Goal: Task Accomplishment & Management: Use online tool/utility

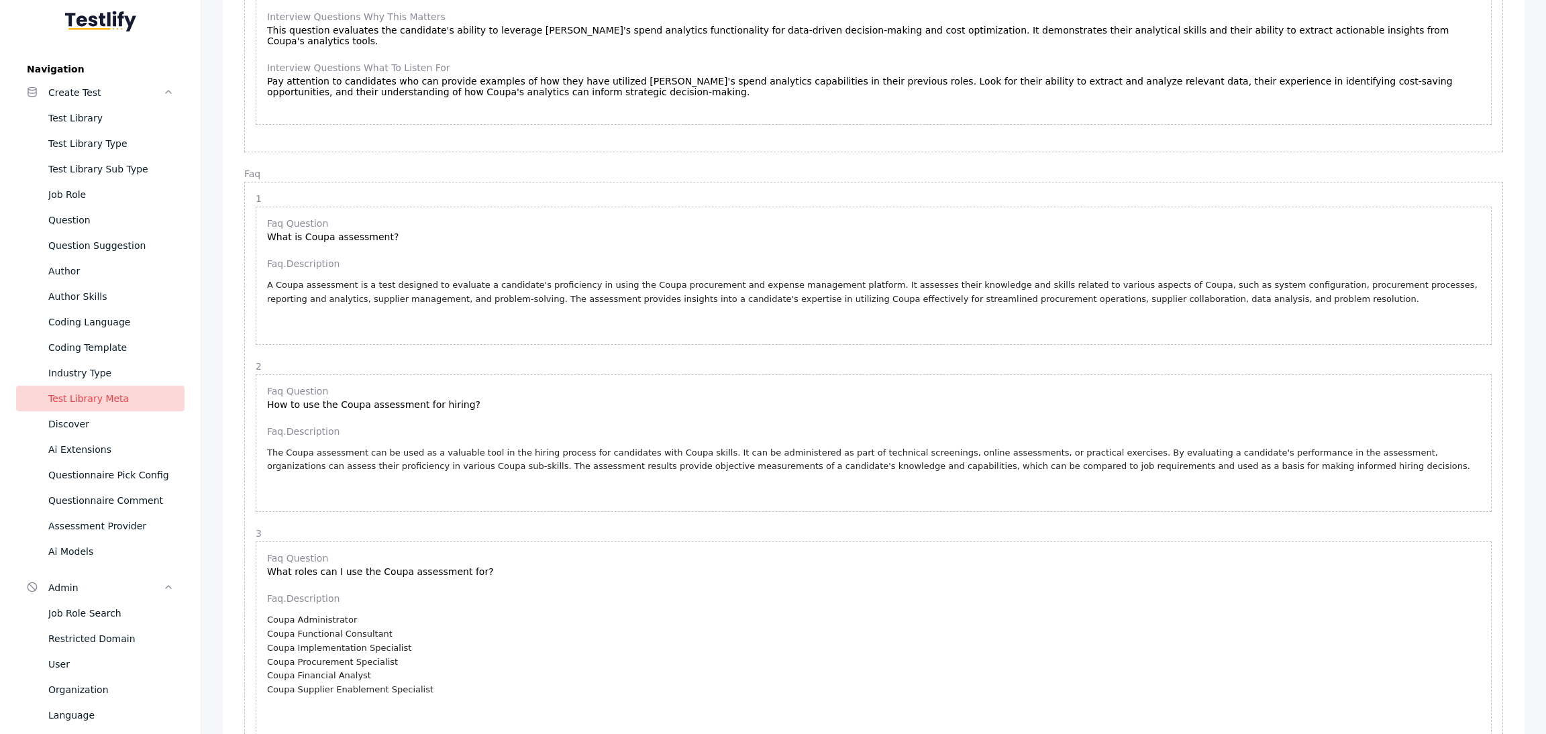
scroll to position [1061, 0]
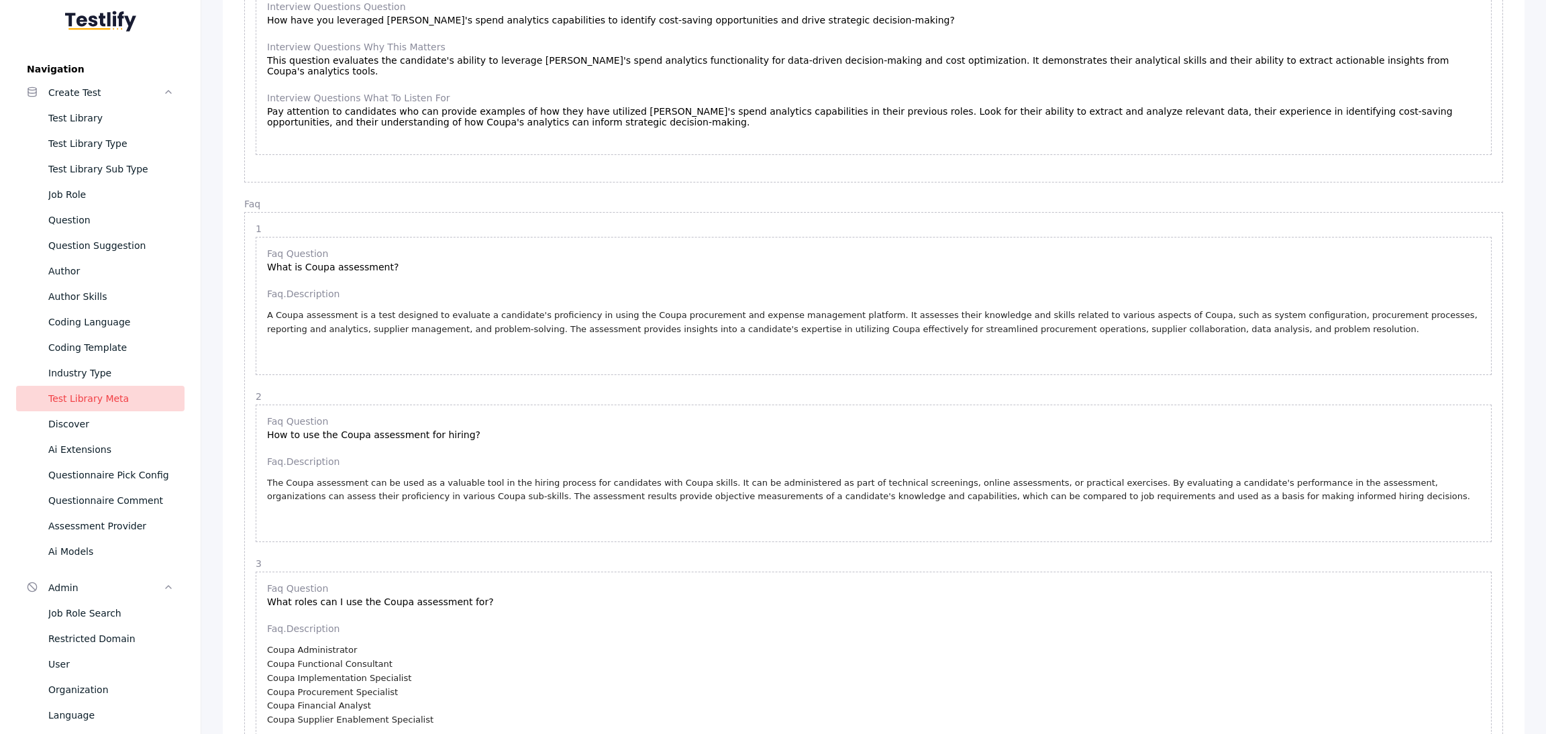
drag, startPoint x: 74, startPoint y: 114, endPoint x: 1544, endPoint y: 103, distance: 1470.0
click at [74, 114] on div "Test Library" at bounding box center [110, 118] width 125 height 16
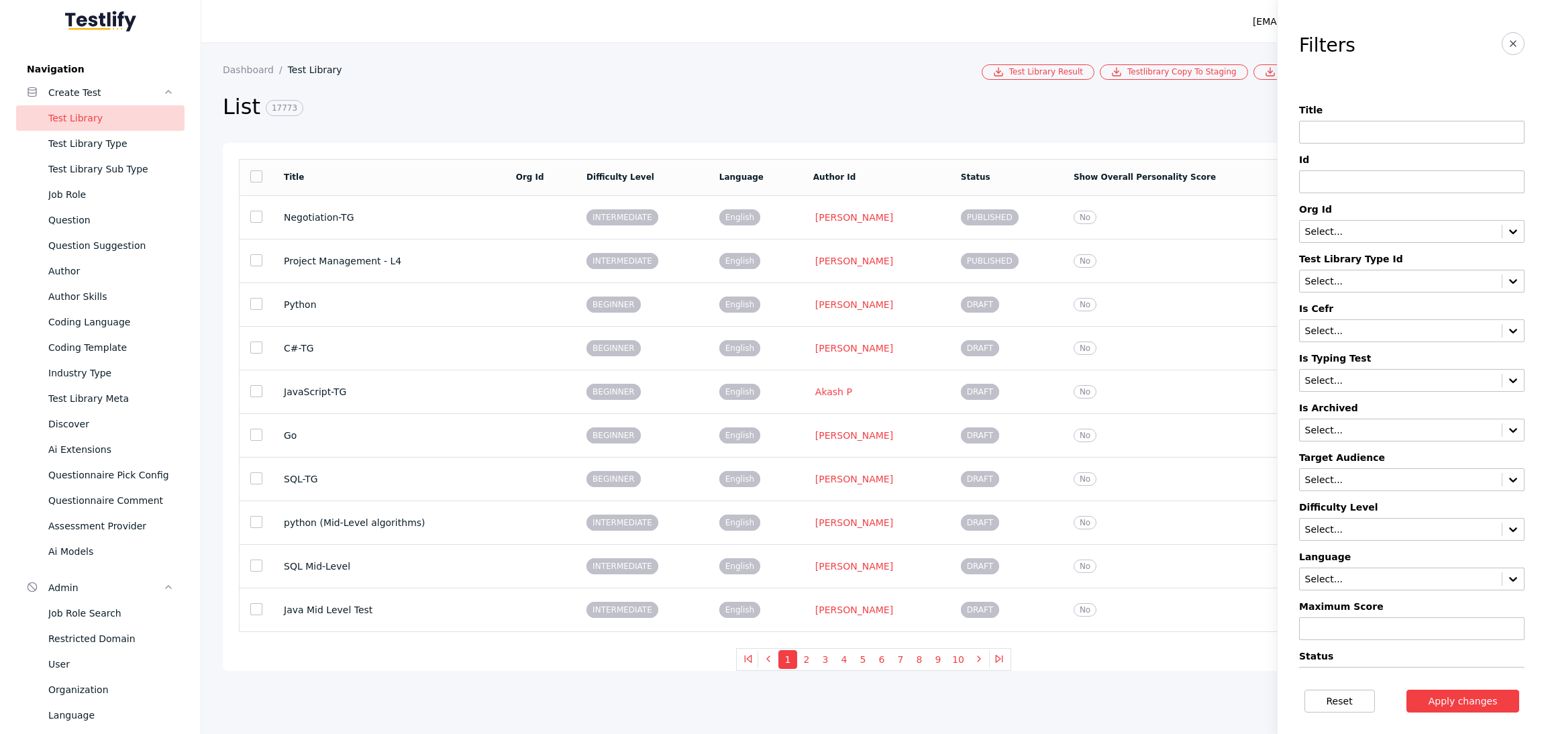
click at [1362, 135] on input at bounding box center [1411, 132] width 225 height 23
drag, startPoint x: 1386, startPoint y: 128, endPoint x: 1238, endPoint y: 134, distance: 148.4
click at [1238, 134] on section "Dashboard Test Library Test Library Result Testlibrary Copy To Staging Bulk Csv…" at bounding box center [873, 388] width 1344 height 691
type input "****"
drag, startPoint x: 1463, startPoint y: 696, endPoint x: 578, endPoint y: 459, distance: 916.2
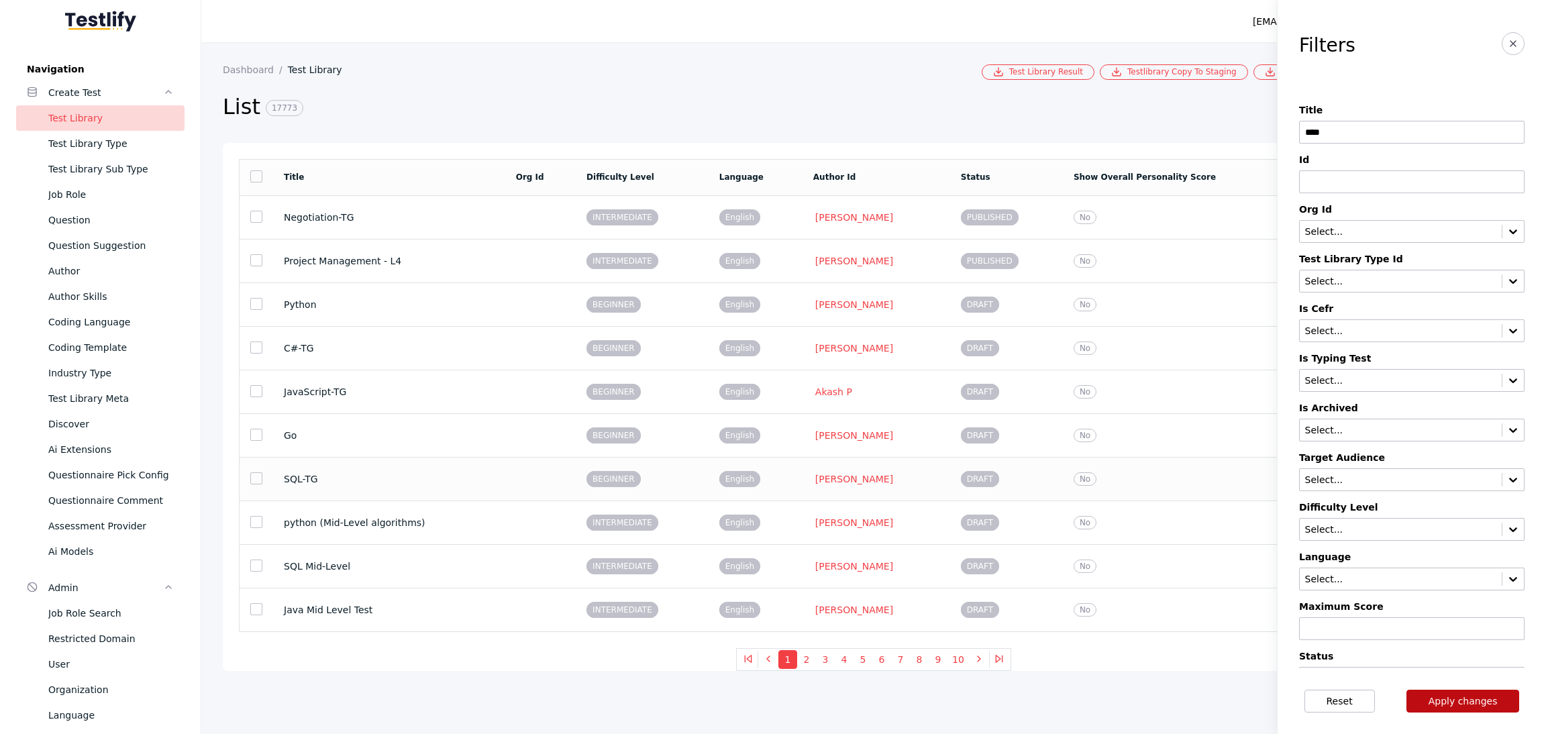
click at [1463, 696] on button "Apply changes" at bounding box center [1462, 701] width 113 height 23
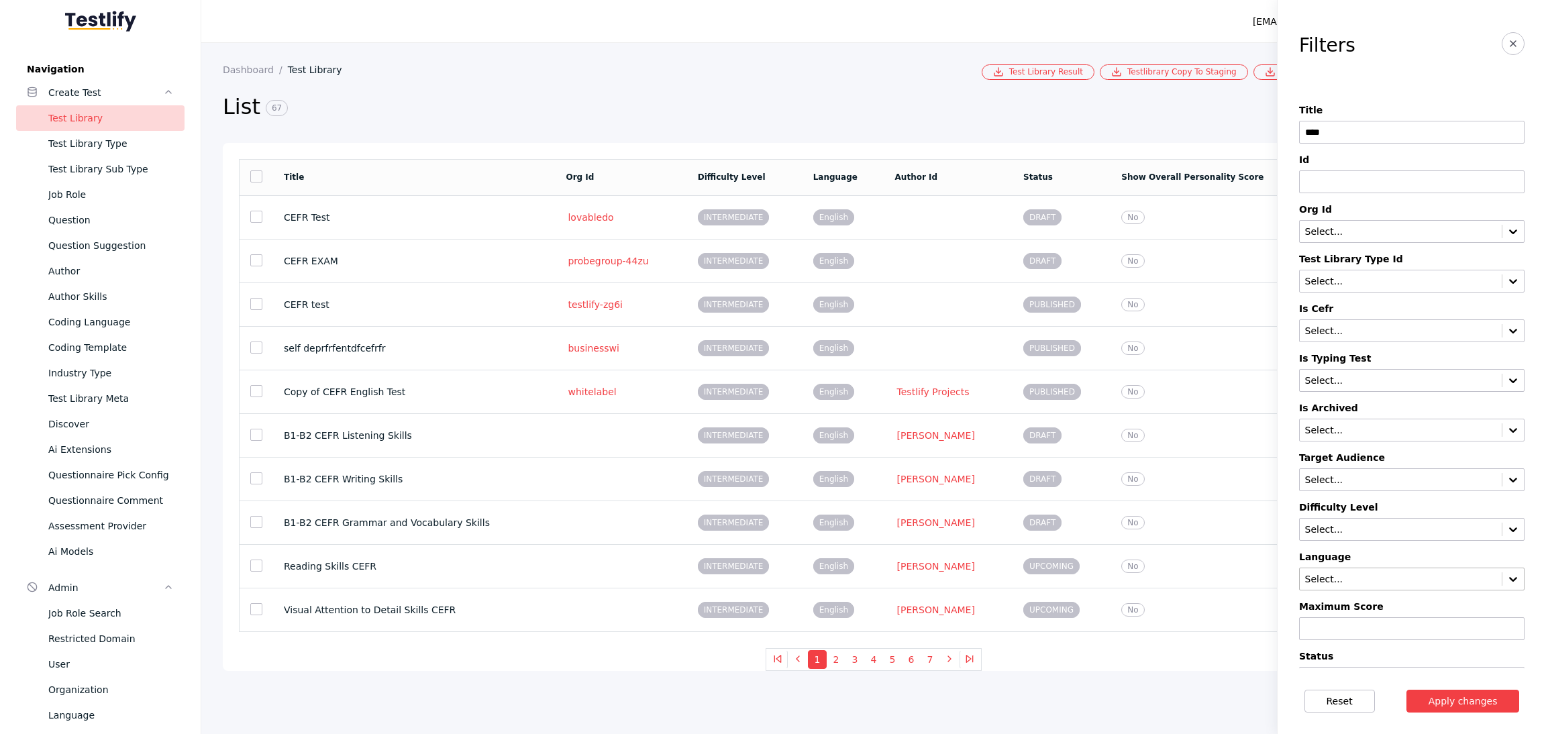
click at [1506, 578] on icon at bounding box center [1512, 578] width 13 height 13
click at [1323, 639] on div "Spanish" at bounding box center [1411, 640] width 225 height 19
click at [1465, 697] on button "Apply changes" at bounding box center [1462, 701] width 113 height 23
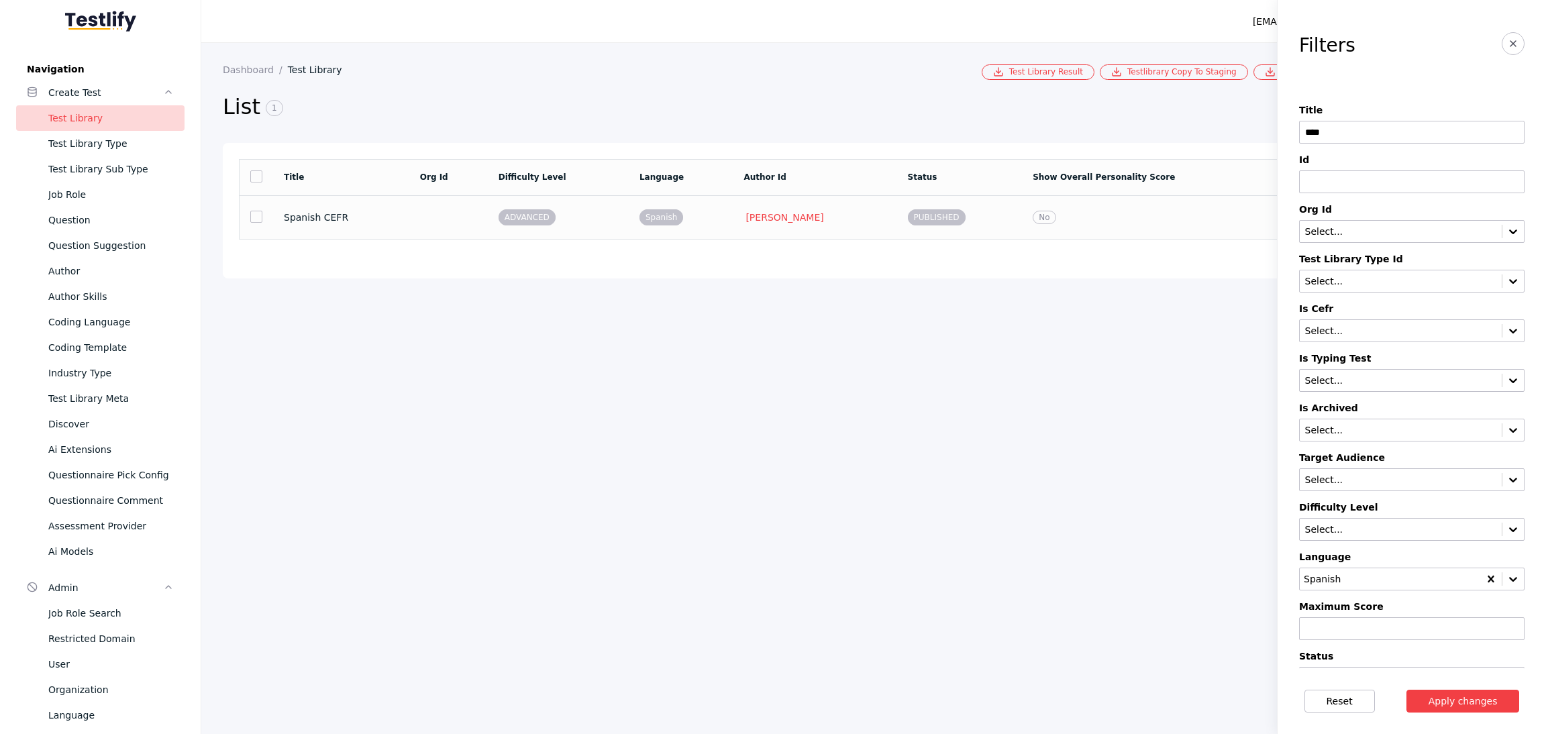
click at [312, 215] on section "Spanish CEFR" at bounding box center [341, 217] width 115 height 11
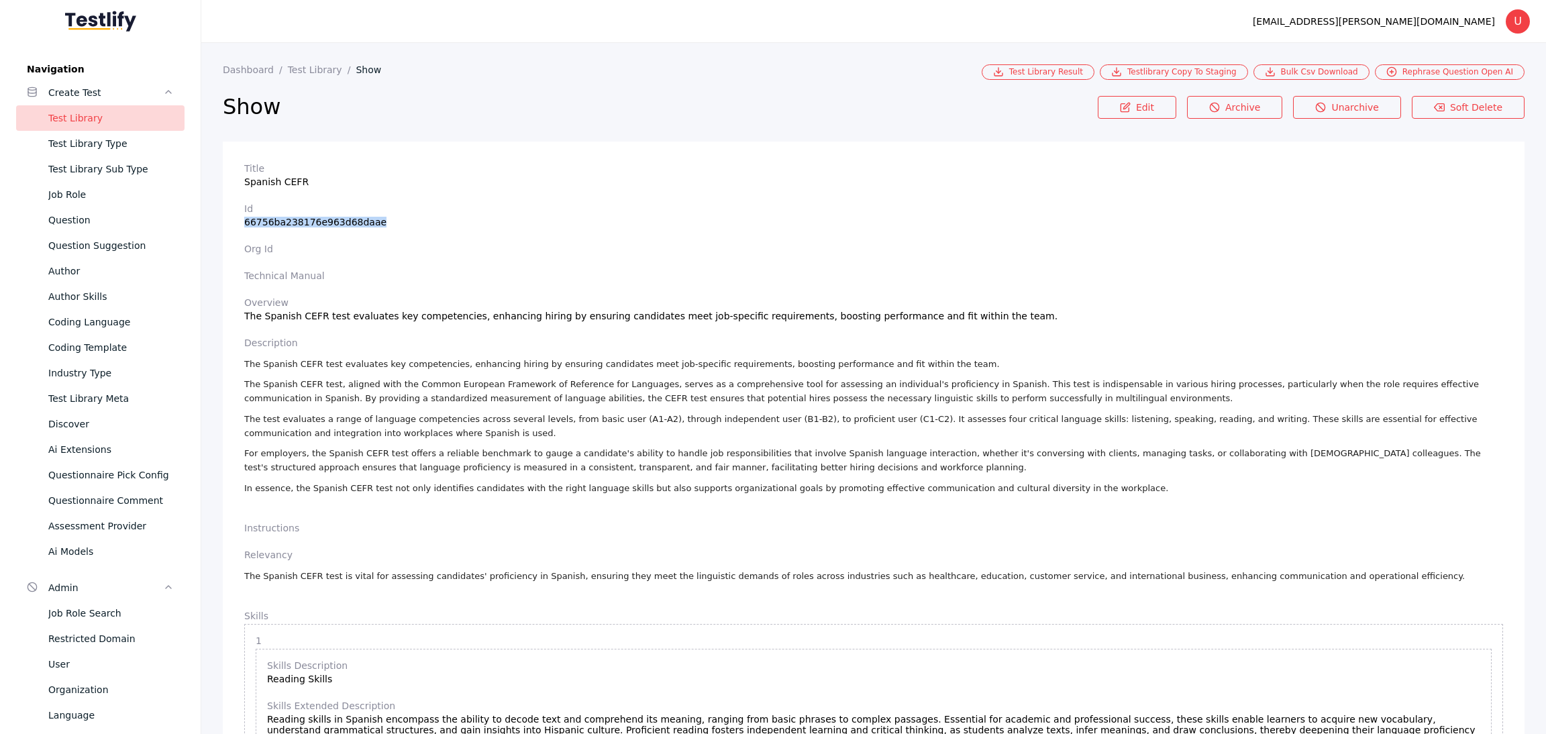
drag, startPoint x: 244, startPoint y: 219, endPoint x: 401, endPoint y: 207, distance: 157.5
click at [398, 215] on section "Id 66756ba238176e963d68daae" at bounding box center [873, 215] width 1259 height 24
copy section "66756ba238176e963d68daae"
click at [74, 214] on div "Question" at bounding box center [110, 220] width 125 height 16
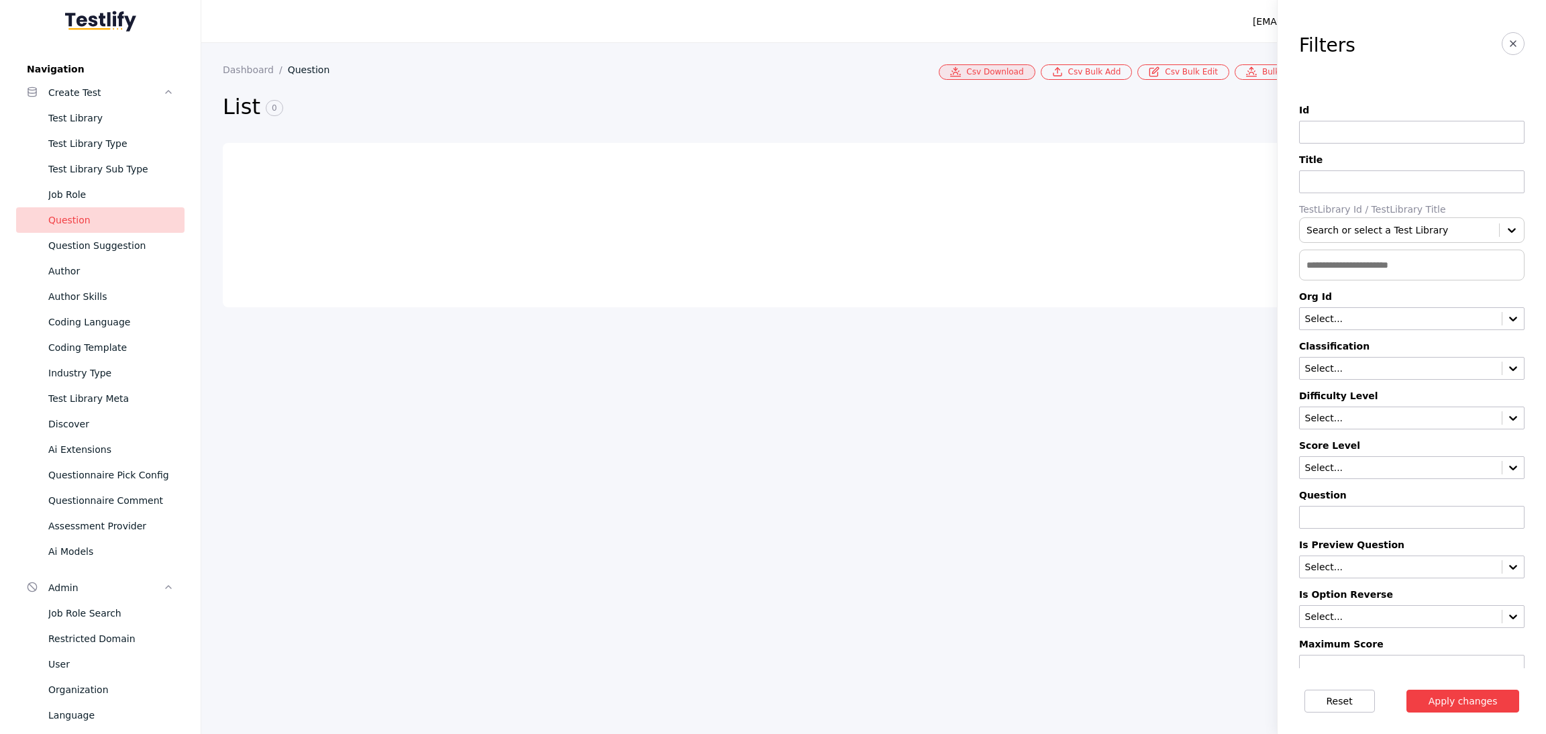
click at [1013, 66] on link "Csv Download" at bounding box center [987, 71] width 96 height 15
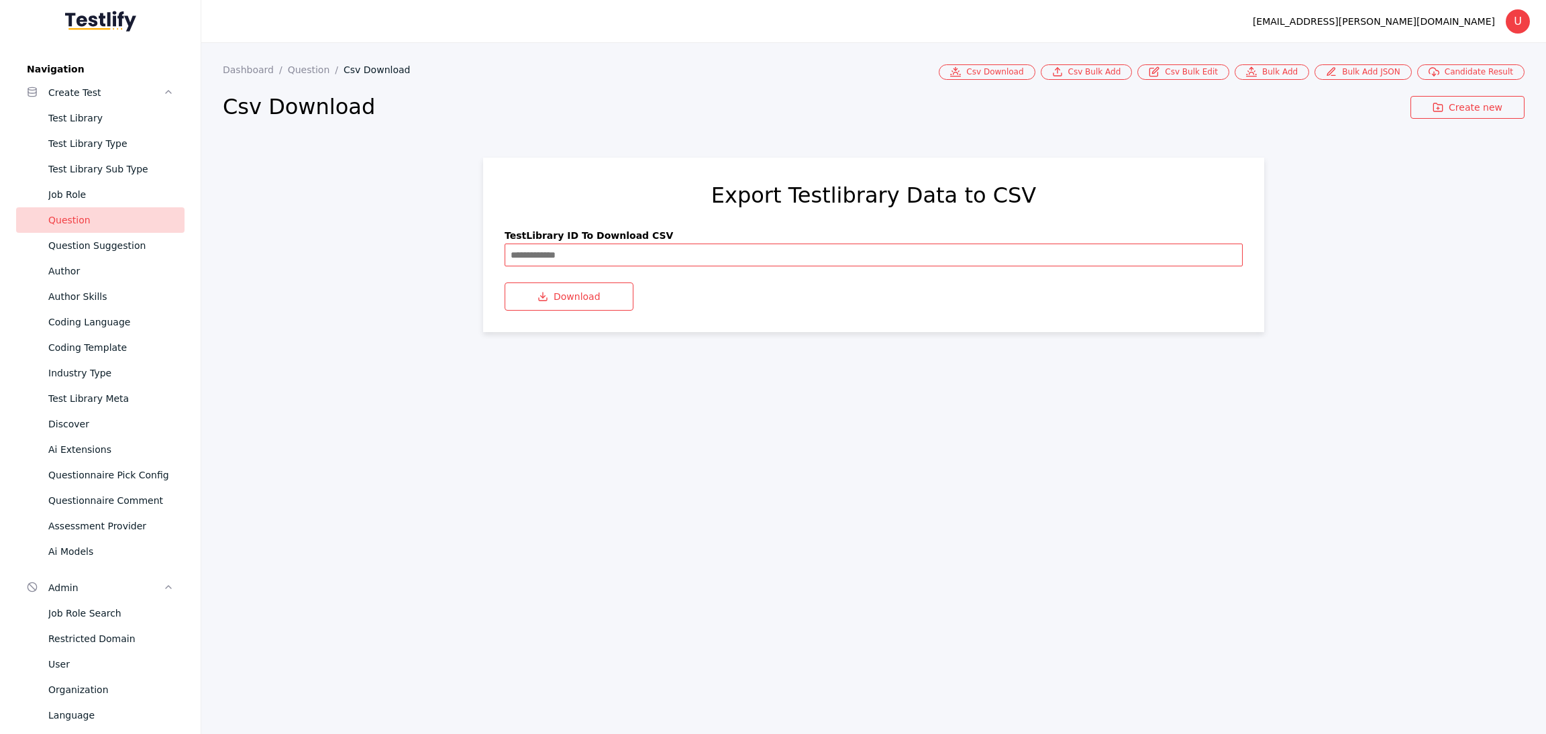
click at [690, 257] on input at bounding box center [874, 255] width 738 height 23
paste input "**********"
type input "**********"
click at [549, 294] on button "Download" at bounding box center [569, 296] width 129 height 28
